Goal: Find specific page/section: Find specific page/section

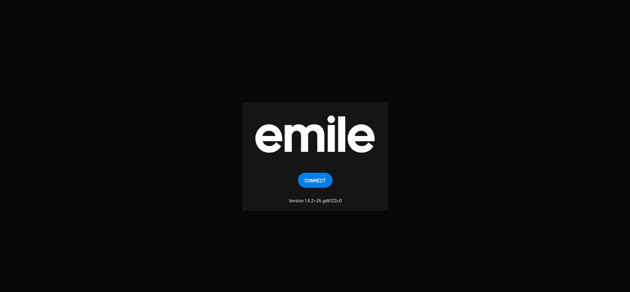
click at [317, 173] on span "Connect" at bounding box center [315, 179] width 21 height 15
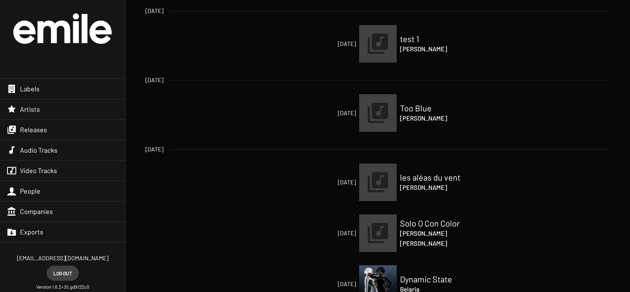
click at [56, 130] on div "Releases" at bounding box center [62, 130] width 125 height 20
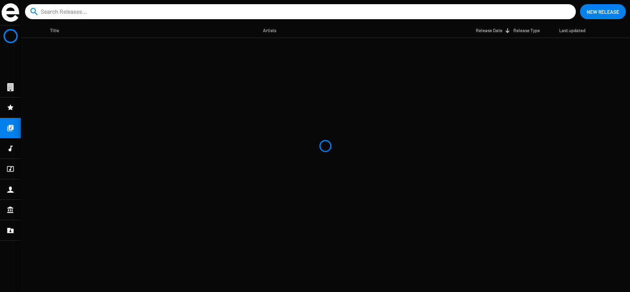
click at [167, 10] on input at bounding box center [302, 11] width 522 height 15
type input "en"
click at [9, 147] on icon at bounding box center [10, 148] width 7 height 10
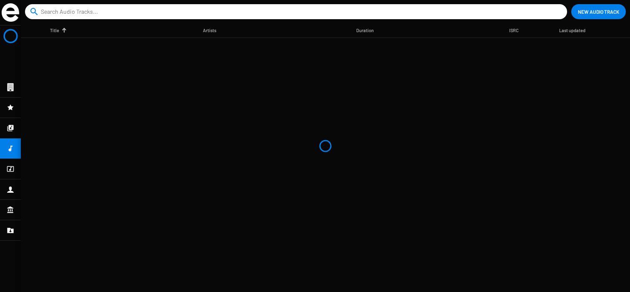
click at [80, 17] on input at bounding box center [298, 11] width 514 height 15
type input "ench"
click at [9, 167] on icon at bounding box center [10, 169] width 7 height 10
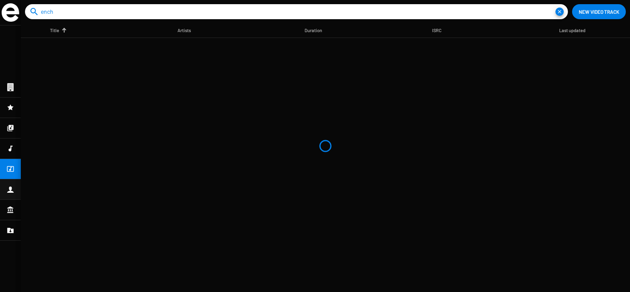
click at [8, 189] on icon at bounding box center [10, 189] width 7 height 10
click at [8, 174] on div at bounding box center [10, 169] width 21 height 20
